Goal: Transaction & Acquisition: Purchase product/service

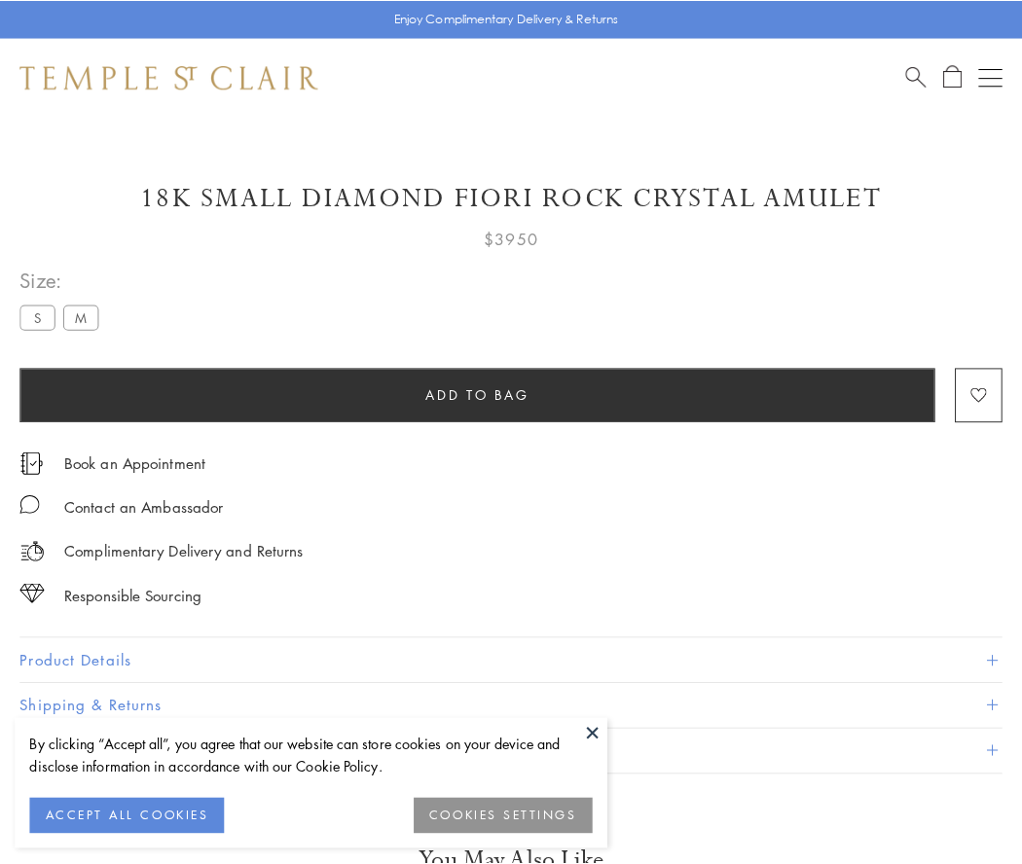
scroll to position [84, 0]
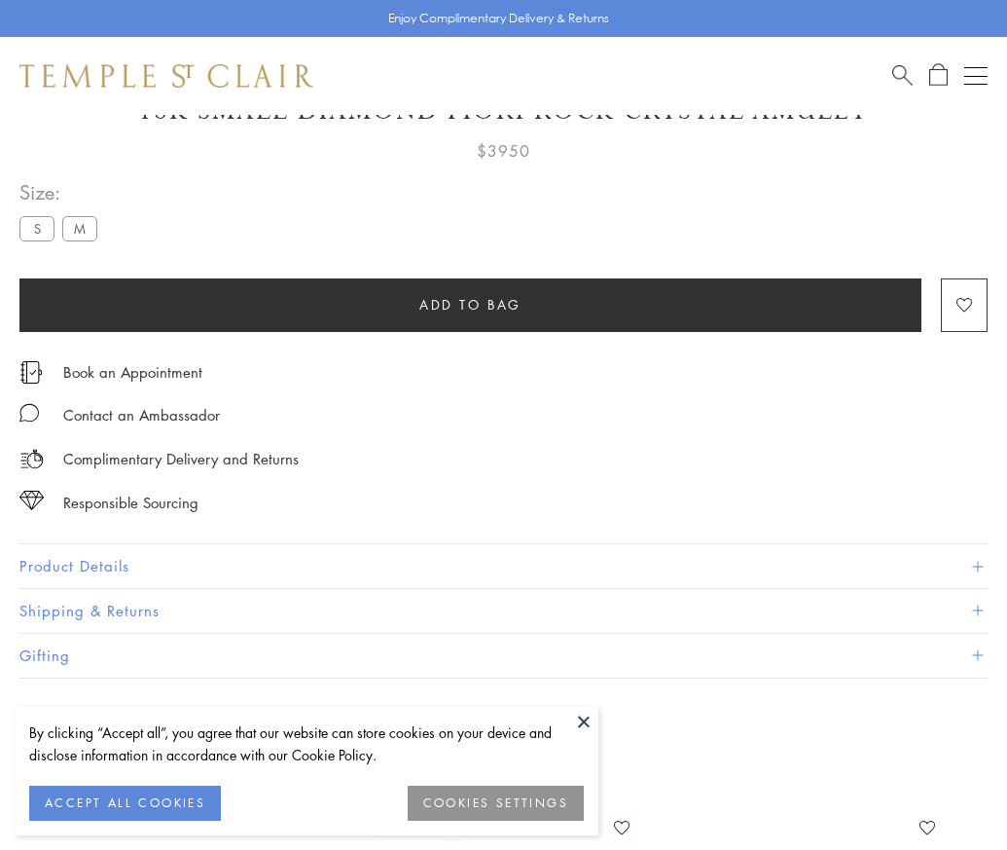
click at [470, 304] on span "Add to bag" at bounding box center [471, 304] width 102 height 21
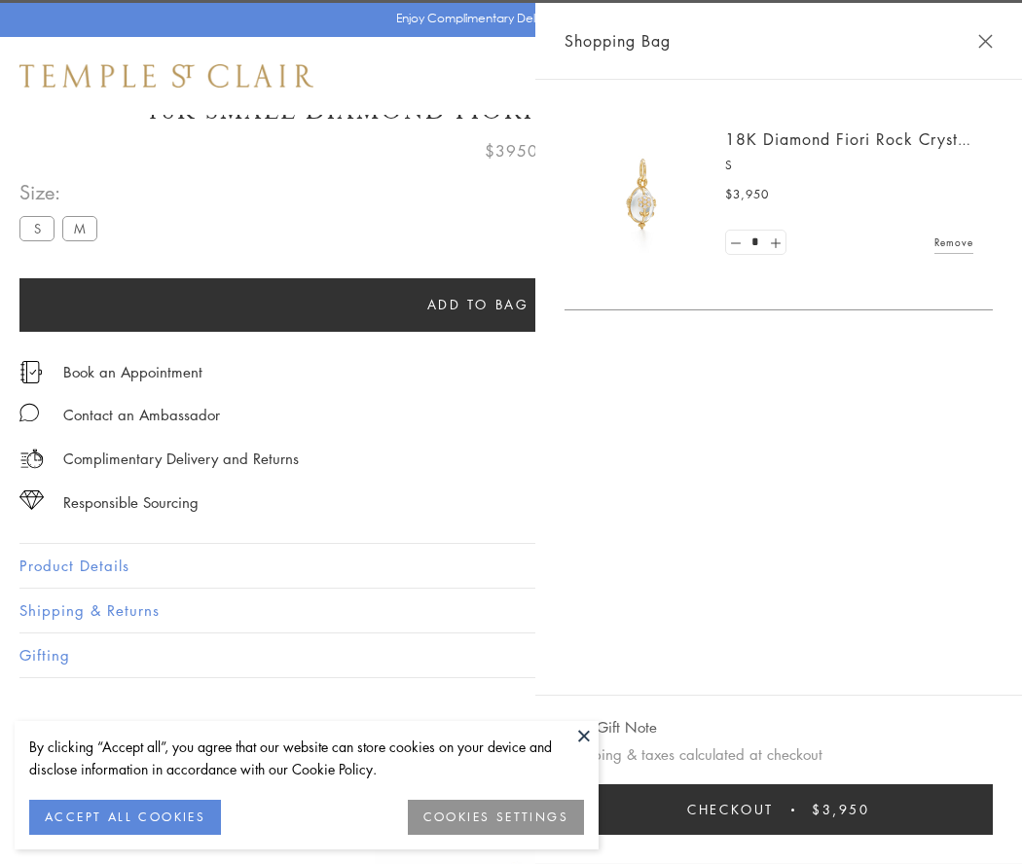
click at [993, 810] on button "Checkout $3,950" at bounding box center [779, 810] width 428 height 51
